Goal: Navigation & Orientation: Find specific page/section

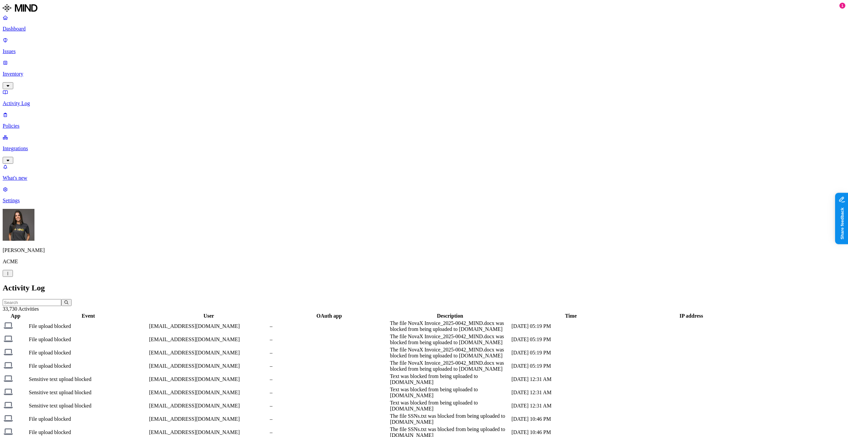
click at [450, 283] on div "Activity Log" at bounding box center [424, 287] width 843 height 9
